Goal: Transaction & Acquisition: Purchase product/service

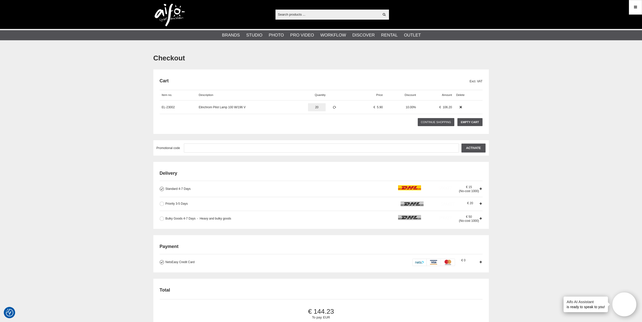
click at [319, 109] on input "20" at bounding box center [317, 107] width 18 height 8
type input "10"
click at [333, 107] on icon at bounding box center [334, 108] width 4 height 4
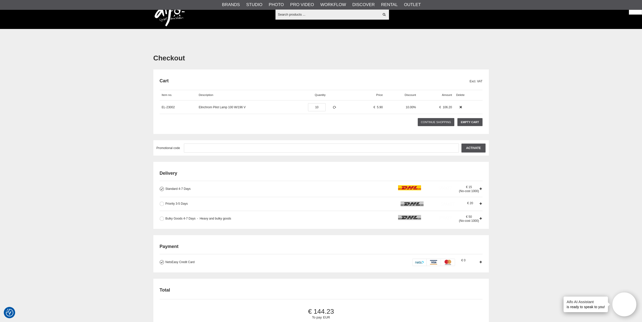
scroll to position [101, 0]
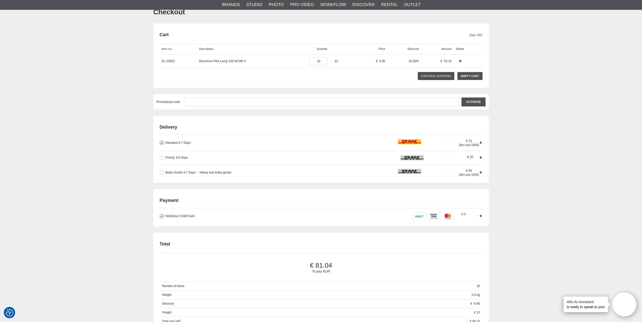
scroll to position [25, 0]
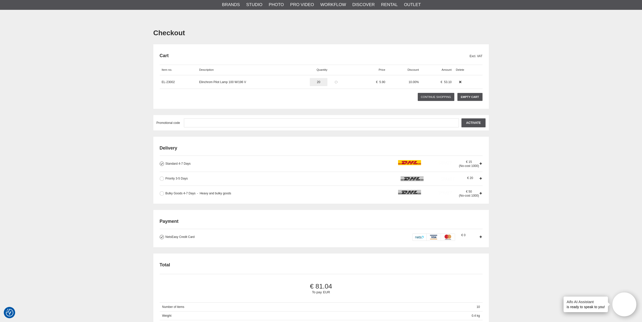
type input "20"
click at [333, 83] on link at bounding box center [336, 82] width 9 height 9
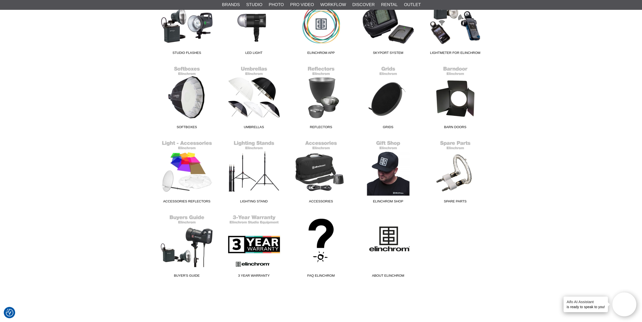
scroll to position [126, 0]
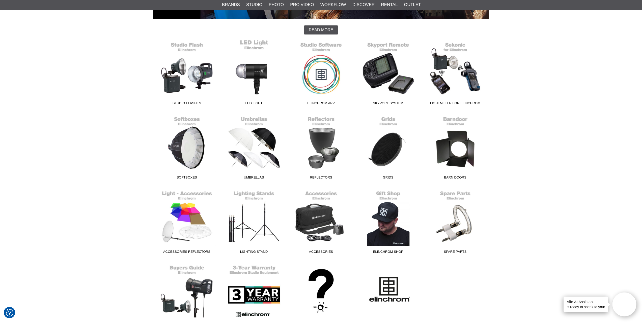
click at [252, 73] on link "LED Light" at bounding box center [253, 74] width 67 height 68
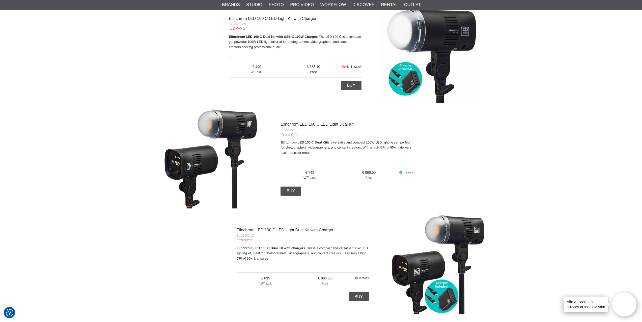
scroll to position [227, 0]
